Goal: Task Accomplishment & Management: Manage account settings

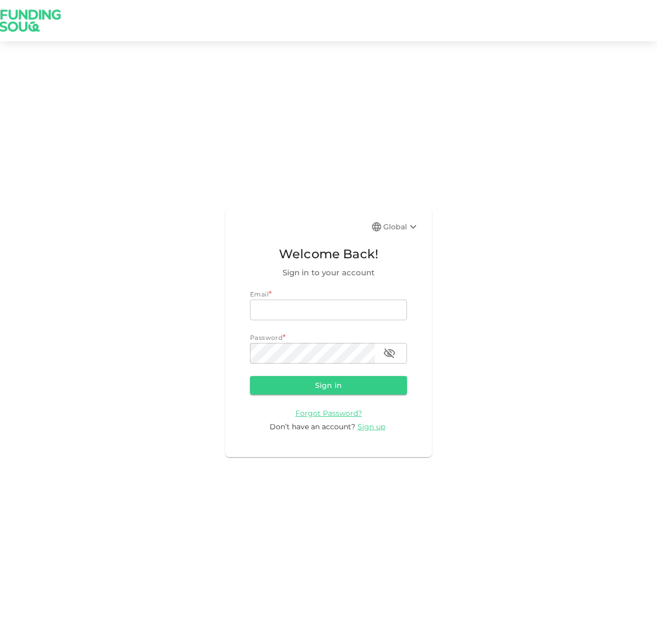
type input "[EMAIL_ADDRESS][DOMAIN_NAME]"
click at [325, 382] on button "Sign in" at bounding box center [328, 385] width 157 height 19
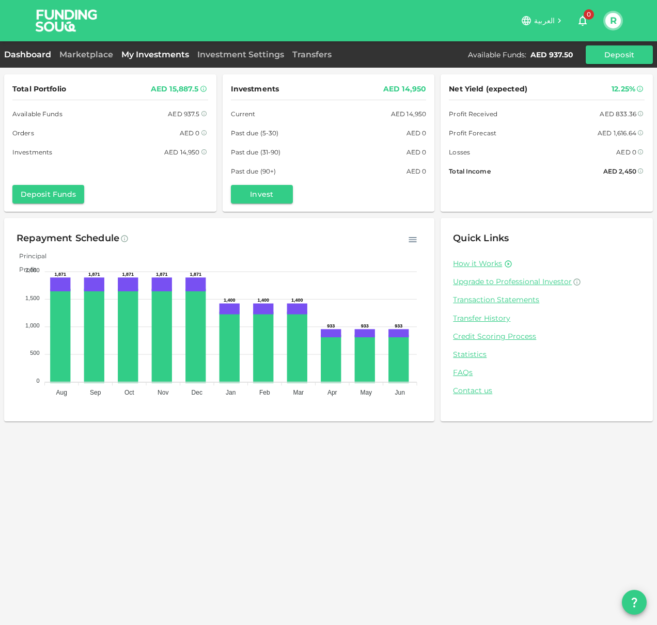
click at [141, 54] on link "My Investments" at bounding box center [155, 55] width 76 height 10
click at [165, 57] on link "My Investments" at bounding box center [155, 55] width 76 height 10
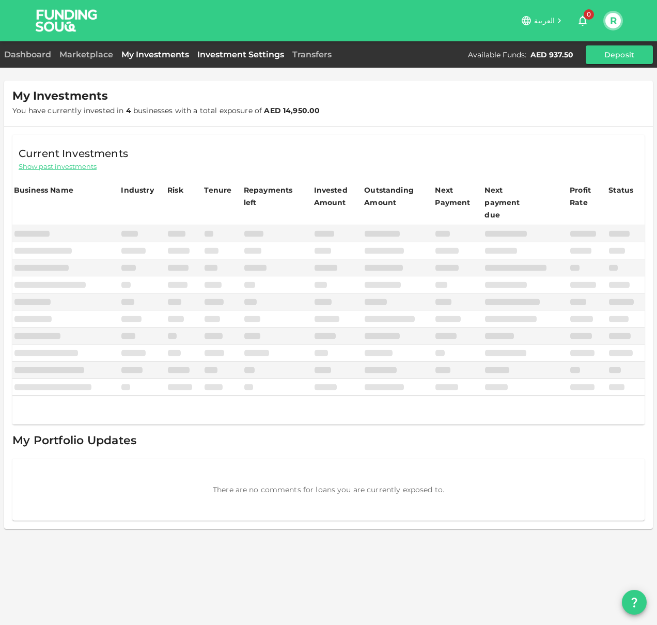
click at [223, 54] on link "Investment Settings" at bounding box center [240, 55] width 95 height 10
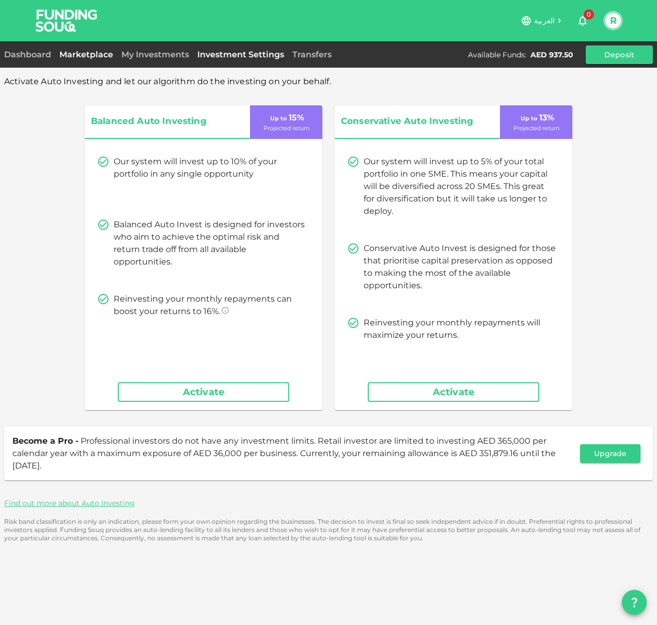
click at [100, 51] on link "Marketplace" at bounding box center [86, 55] width 62 height 10
